Goal: Information Seeking & Learning: Learn about a topic

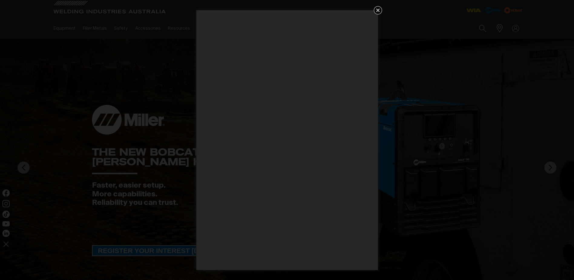
click at [378, 8] on icon "Get 5 WIA Welding Guides Free!" at bounding box center [377, 10] width 7 height 7
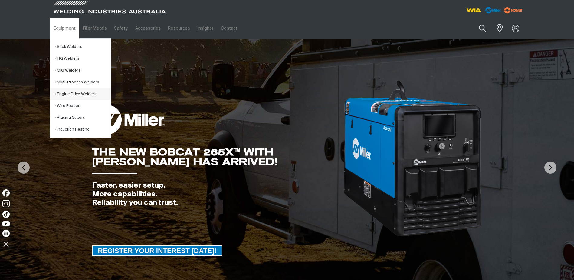
click at [63, 94] on link "Engine Drive Welders" at bounding box center [83, 94] width 56 height 12
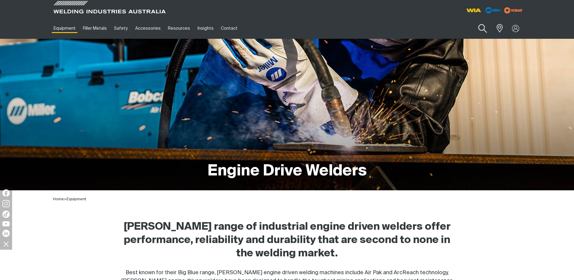
click at [484, 26] on button "Search products" at bounding box center [482, 28] width 25 height 17
click at [441, 25] on input "Search" at bounding box center [445, 28] width 93 height 14
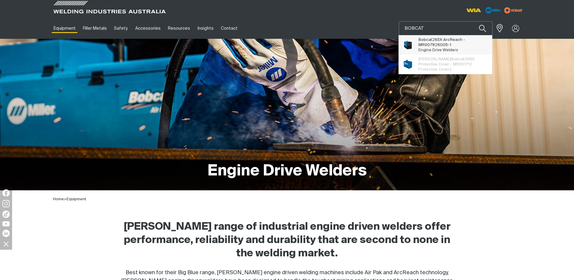
type input "BOBCAT"
click at [426, 43] on span "Bobcat 265X ArcReach - MR907826005-1" at bounding box center [452, 42] width 69 height 10
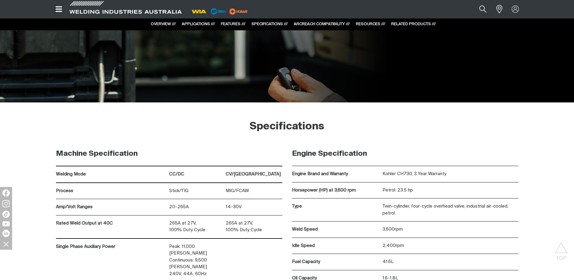
scroll to position [3026, 0]
